Goal: Task Accomplishment & Management: Complete application form

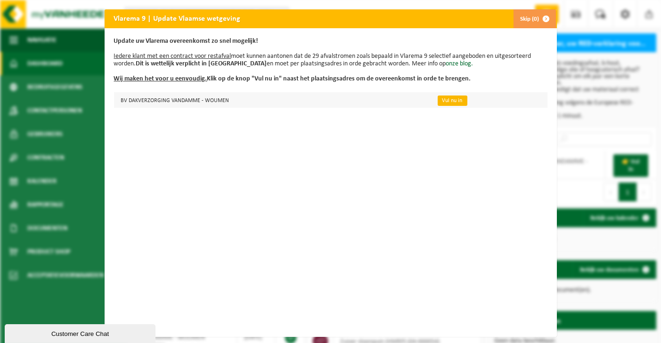
click at [438, 102] on link "Vul nu in" at bounding box center [453, 101] width 30 height 10
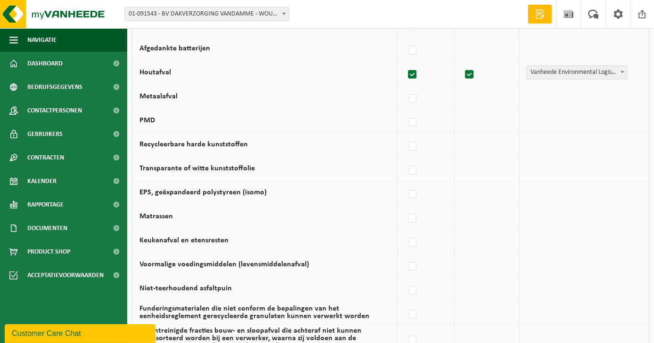
scroll to position [645, 0]
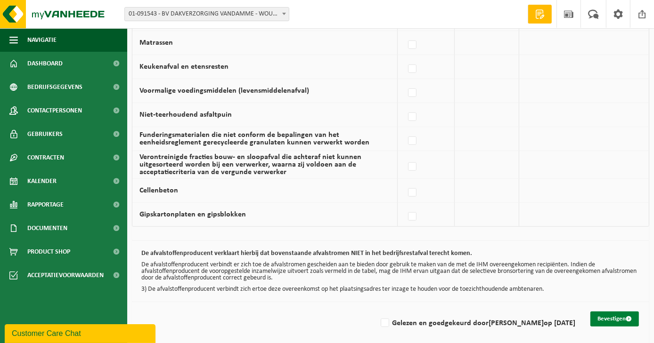
click at [619, 312] on button "Bevestigen" at bounding box center [614, 319] width 49 height 15
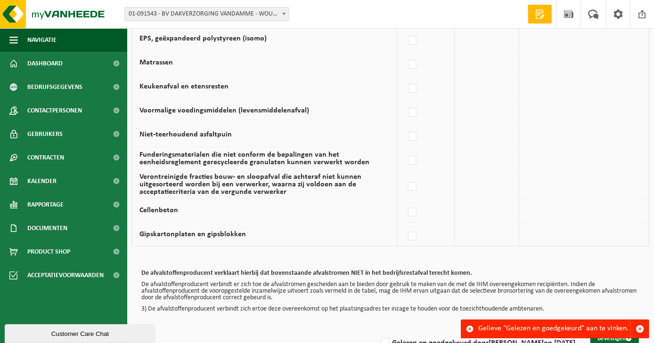
scroll to position [645, 0]
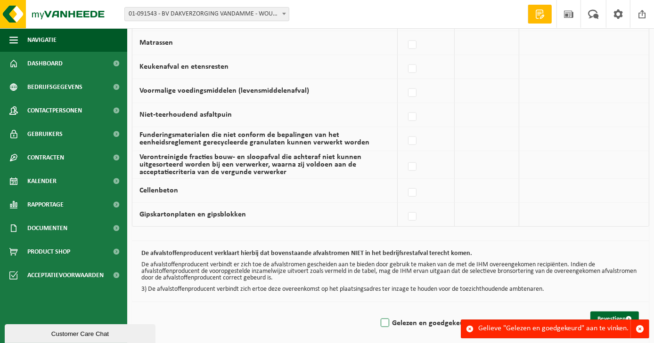
click at [379, 317] on label "Gelezen en goedgekeurd door DIMITRI VANDAMME op 22/09/25" at bounding box center [477, 324] width 196 height 14
click at [377, 312] on input "Gelezen en goedgekeurd door DIMITRI VANDAMME op 22/09/25" at bounding box center [377, 311] width 0 height 0
checkbox input "true"
click at [627, 316] on span "submit" at bounding box center [629, 319] width 6 height 6
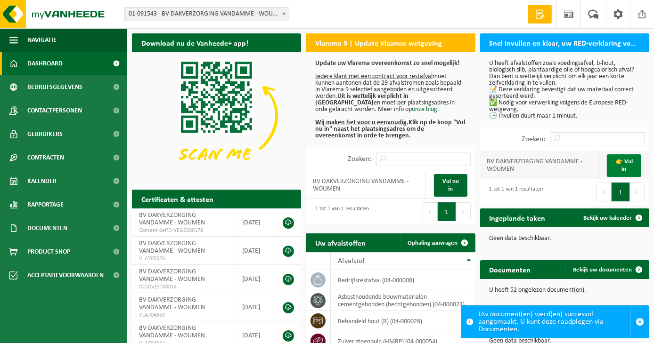
click at [629, 161] on link "👉 Vul in" at bounding box center [624, 166] width 34 height 23
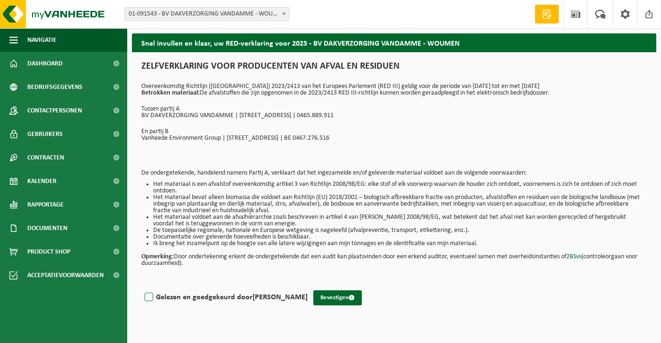
click at [155, 297] on label "Gelezen en goedgekeurd door DIMITRI VANDAMME" at bounding box center [225, 298] width 165 height 14
click at [308, 286] on input "Gelezen en goedgekeurd door DIMITRI VANDAMME" at bounding box center [308, 286] width 0 height 0
checkbox input "true"
click at [336, 298] on button "Bevestigen" at bounding box center [337, 298] width 49 height 15
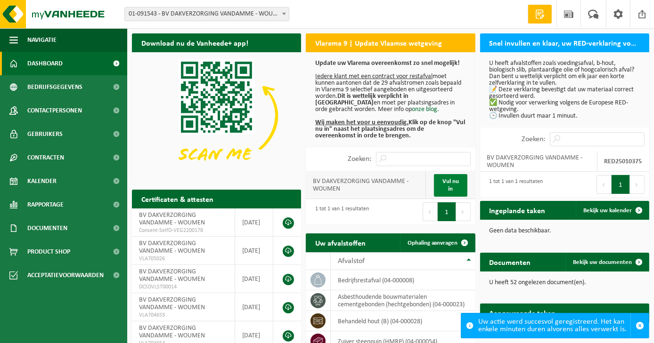
click at [460, 193] on link "Vul nu in" at bounding box center [450, 185] width 33 height 23
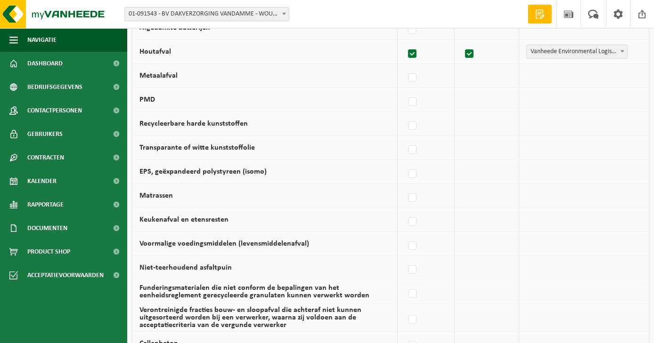
scroll to position [645, 0]
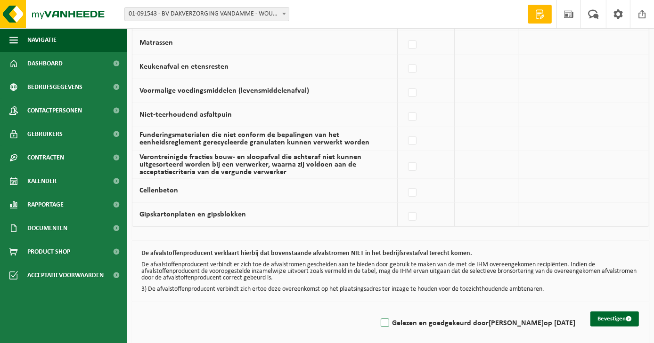
click at [379, 317] on label "Gelezen en goedgekeurd door DIMITRI VANDAMME op 22/09/25" at bounding box center [477, 324] width 196 height 14
click at [377, 312] on input "Gelezen en goedgekeurd door DIMITRI VANDAMME op 22/09/25" at bounding box center [377, 311] width 0 height 0
checkbox input "true"
click at [620, 312] on button "Bevestigen" at bounding box center [614, 319] width 49 height 15
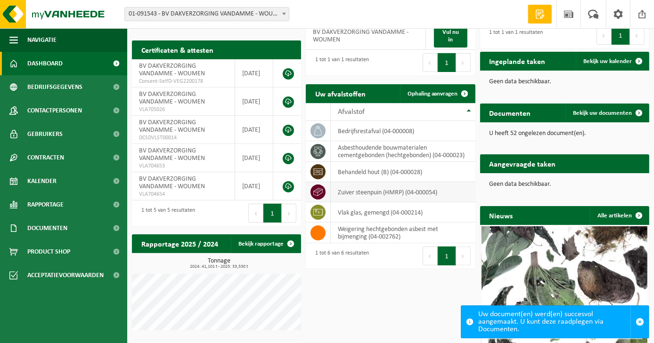
scroll to position [197, 0]
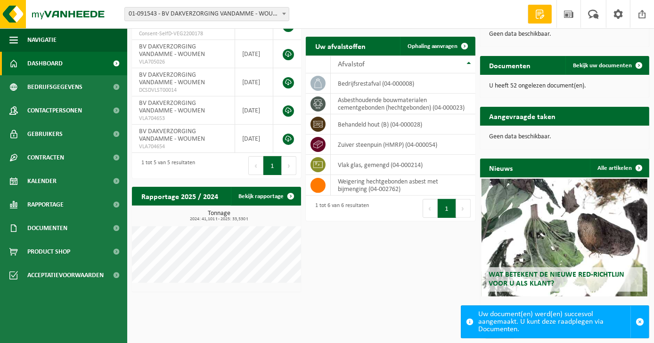
click at [534, 282] on span "Wat betekent de nieuwe RED-richtlijn voor u als klant?" at bounding box center [557, 279] width 136 height 16
